Goal: Task Accomplishment & Management: Manage account settings

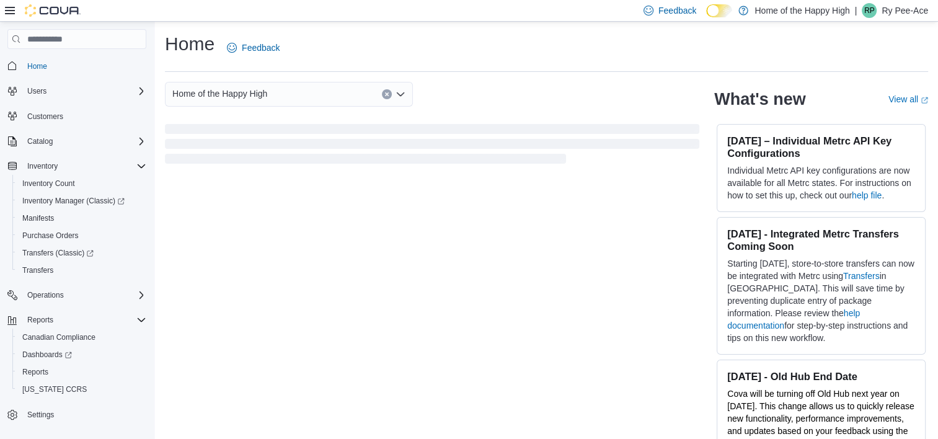
click at [875, 7] on div "RP" at bounding box center [869, 10] width 15 height 15
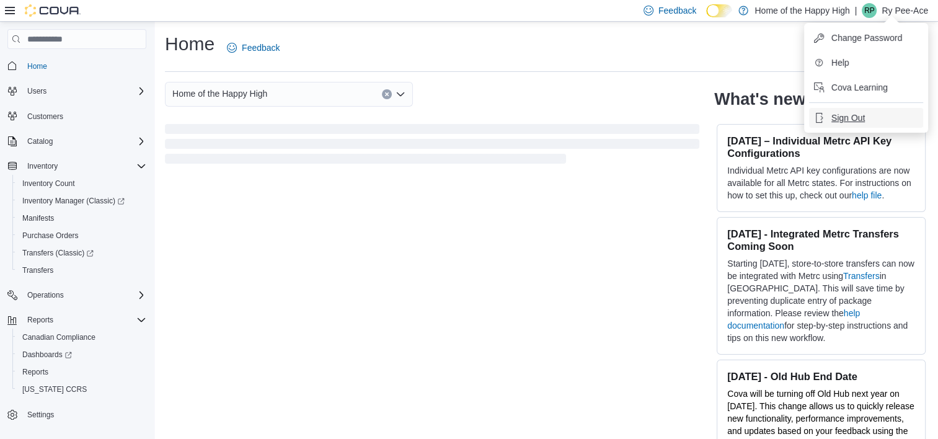
click at [854, 118] on span "Sign Out" at bounding box center [847, 118] width 33 height 12
